Goal: Task Accomplishment & Management: Complete application form

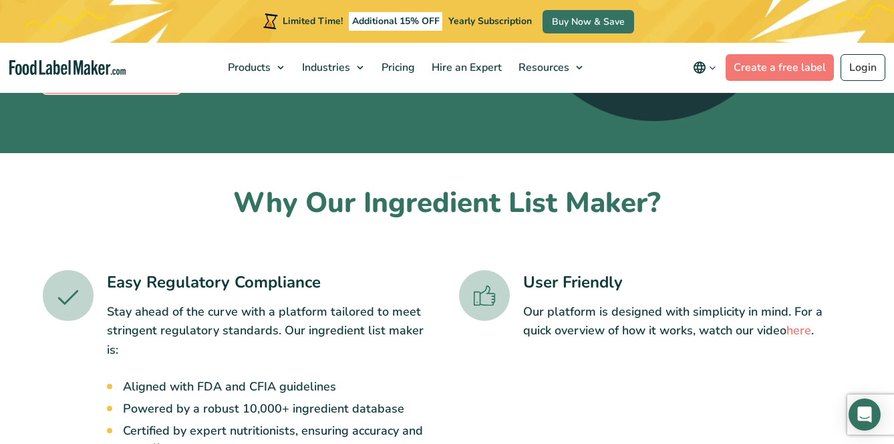
scroll to position [375, 0]
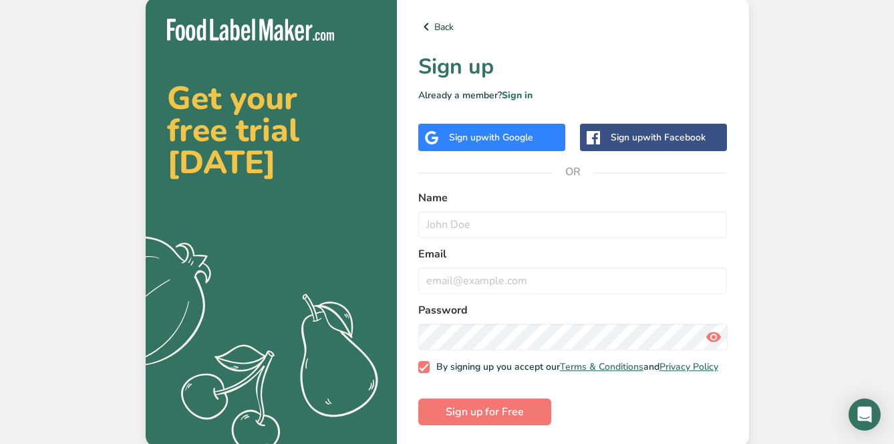
scroll to position [6, 0]
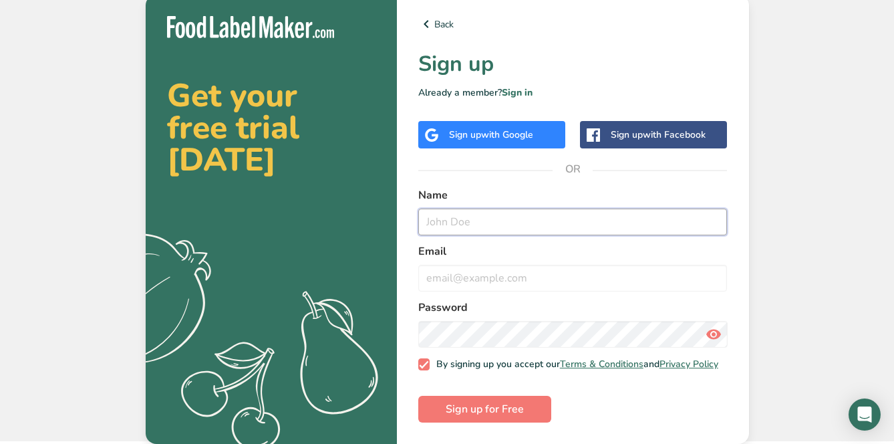
click at [494, 211] on input "text" at bounding box center [572, 222] width 309 height 27
type input "[PERSON_NAME]"
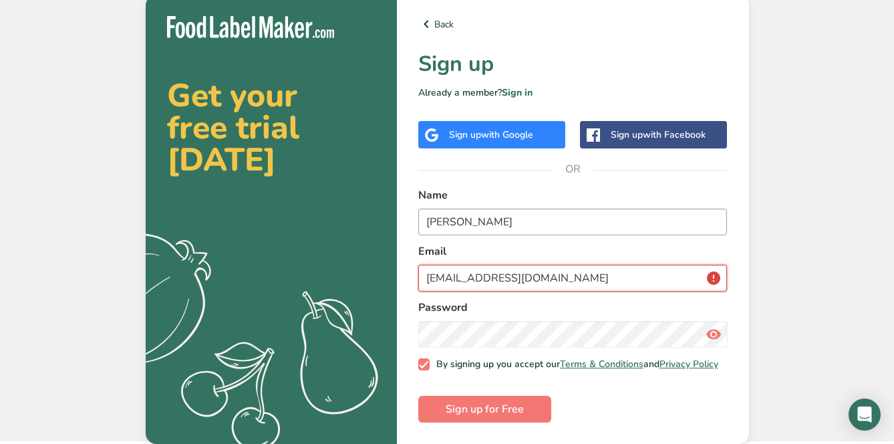
type input "[EMAIL_ADDRESS][DOMAIN_NAME]"
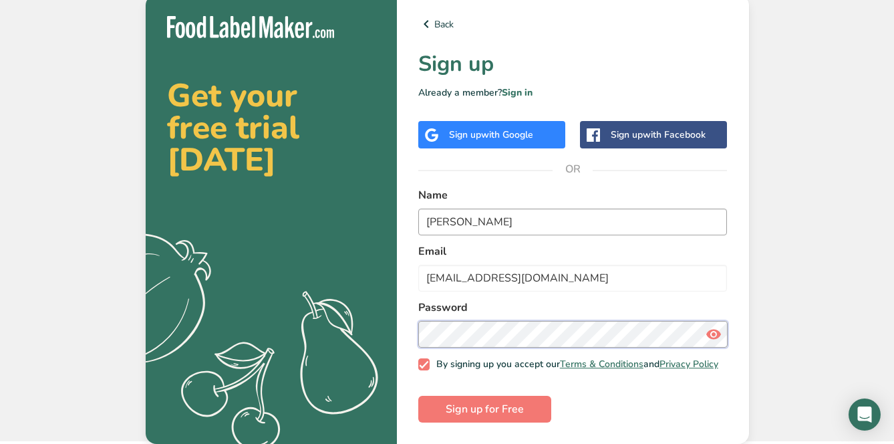
click at [418, 396] on button "Sign up for Free" at bounding box center [484, 409] width 133 height 27
